Goal: Task Accomplishment & Management: Manage account settings

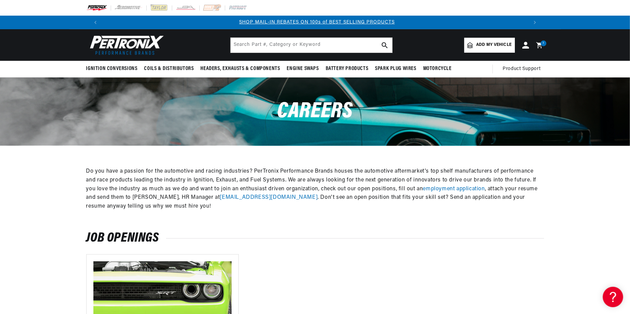
click at [482, 43] on span "Add my vehicle" at bounding box center [493, 45] width 35 height 6
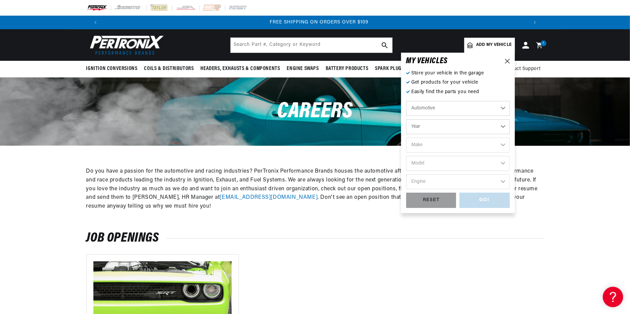
scroll to position [0, 849]
click at [445, 109] on select "Automotive Agricultural Industrial Marine Motorcycle" at bounding box center [458, 108] width 104 height 15
click at [406, 101] on select "Automotive Agricultural Industrial Marine Motorcycle" at bounding box center [458, 108] width 104 height 15
select select "Agricultural"
click at [446, 126] on select "Year [DATE] 1965 1964 1960 1959 1958 1957 1939 1938 1937" at bounding box center [458, 126] width 104 height 15
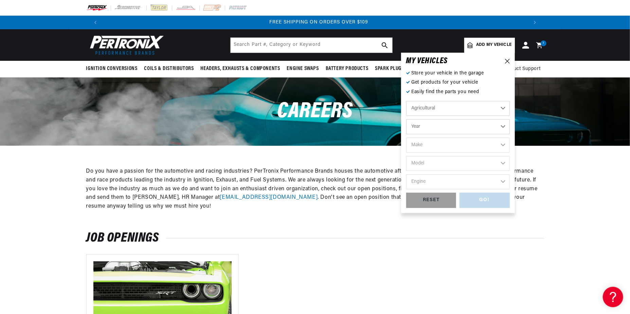
select select "1957"
click at [406, 119] on select "Year [DATE] 1965 1964 1960 1959 1958 1957 1939 1938 1937" at bounding box center [458, 126] width 104 height 15
select select "1957"
click at [444, 143] on select "Make [PERSON_NAME]" at bounding box center [458, 145] width 104 height 15
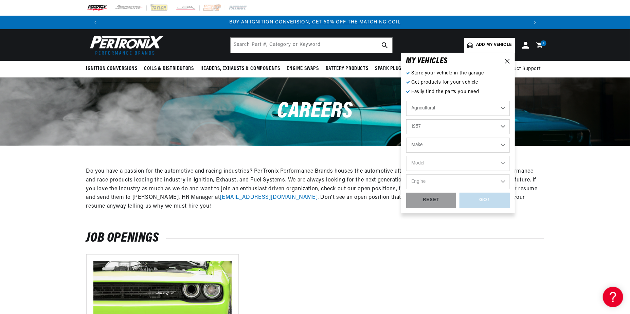
click at [513, 150] on div "MY VEHICLE S Store your vehicle in the garage Get products for your vehicle Eas…" at bounding box center [458, 133] width 114 height 160
drag, startPoint x: 471, startPoint y: 143, endPoint x: 468, endPoint y: 150, distance: 7.5
click at [471, 143] on select "Make [PERSON_NAME]" at bounding box center [458, 145] width 104 height 15
select select "[PERSON_NAME]"
click at [406, 138] on select "Make [PERSON_NAME]" at bounding box center [458, 145] width 104 height 15
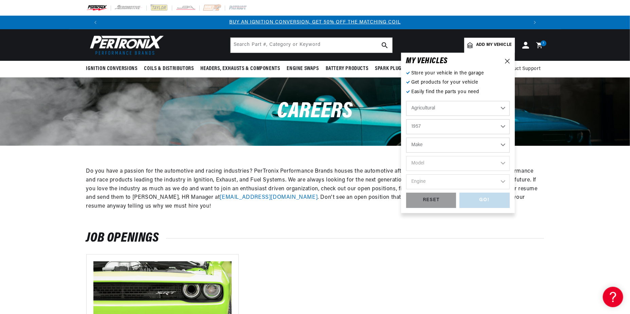
select select "[PERSON_NAME]"
click at [465, 159] on select "Model All Wiscon (VE4D E200CP E277 G200CP VE4 VF4D VG4D VH4D VP4D)" at bounding box center [458, 163] width 104 height 15
click at [514, 145] on div "MY VEHICLE S Store your vehicle in the garage Get products for your vehicle Eas…" at bounding box center [458, 133] width 114 height 160
click at [508, 62] on icon at bounding box center [507, 61] width 5 height 5
